Goal: Transaction & Acquisition: Obtain resource

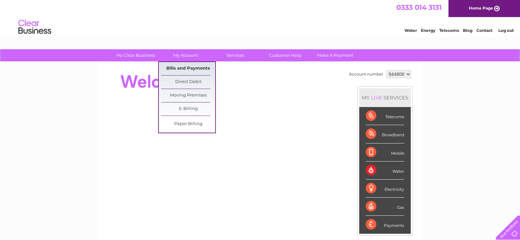
click at [187, 66] on link "Bills and Payments" at bounding box center [188, 68] width 54 height 13
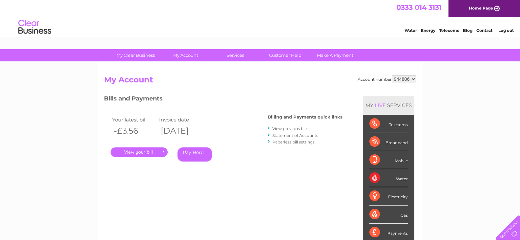
click at [136, 154] on link "." at bounding box center [139, 152] width 57 height 10
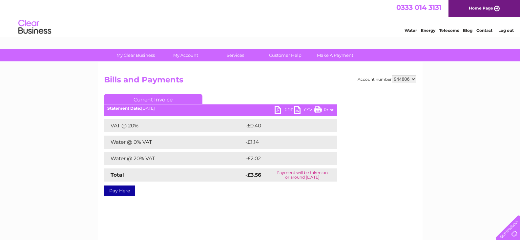
click at [288, 107] on link "PDF" at bounding box center [285, 111] width 20 height 10
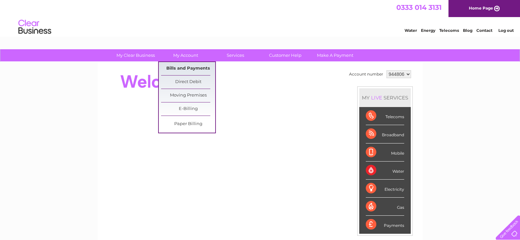
click at [183, 64] on link "Bills and Payments" at bounding box center [188, 68] width 54 height 13
